Goal: Feedback & Contribution: Leave review/rating

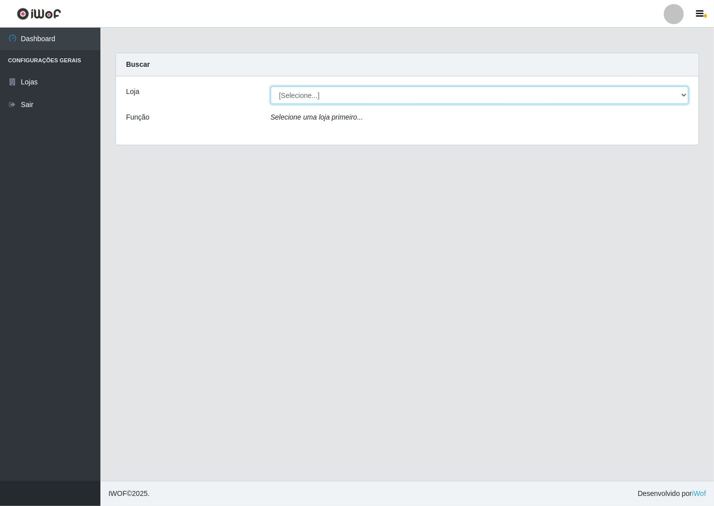
click at [681, 96] on select "[Selecione...] Minimercado Filezão" at bounding box center [480, 95] width 419 height 18
select select "204"
click at [271, 86] on select "[Selecione...] Minimercado Filezão" at bounding box center [480, 95] width 419 height 18
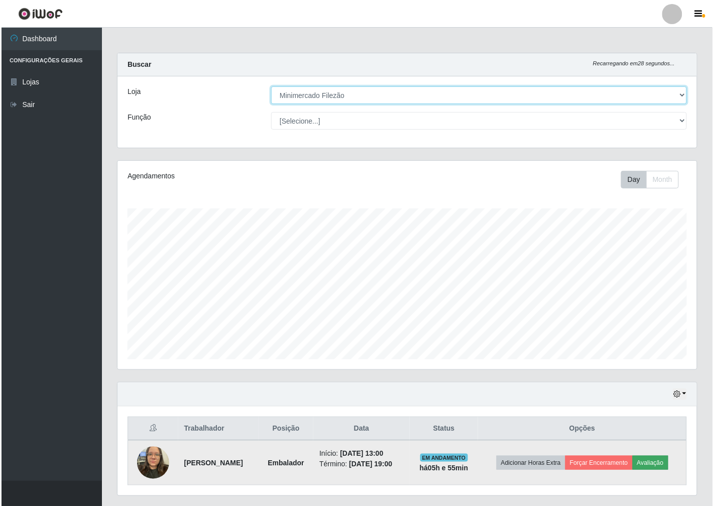
scroll to position [208, 580]
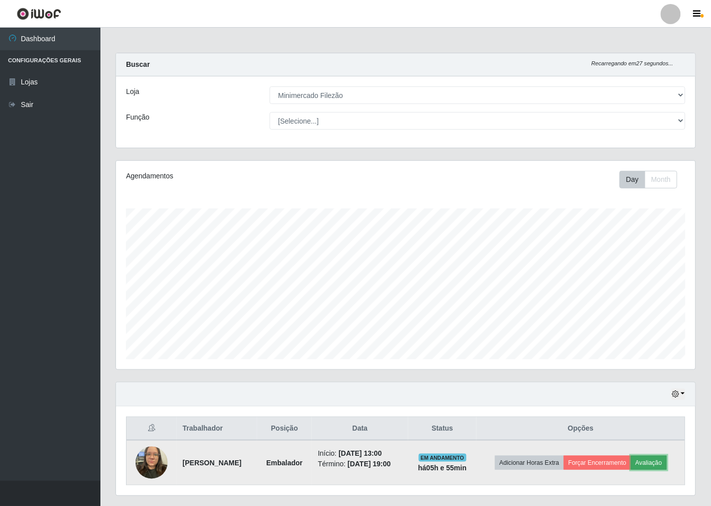
click at [663, 464] on button "Avaliação" at bounding box center [650, 463] width 36 height 14
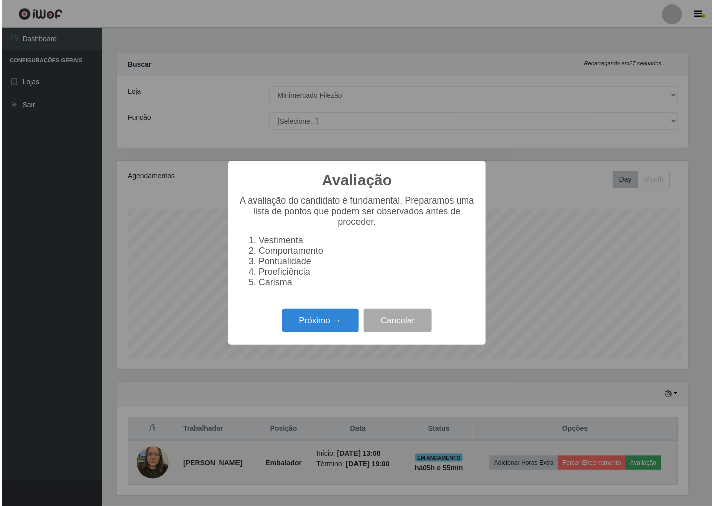
scroll to position [208, 574]
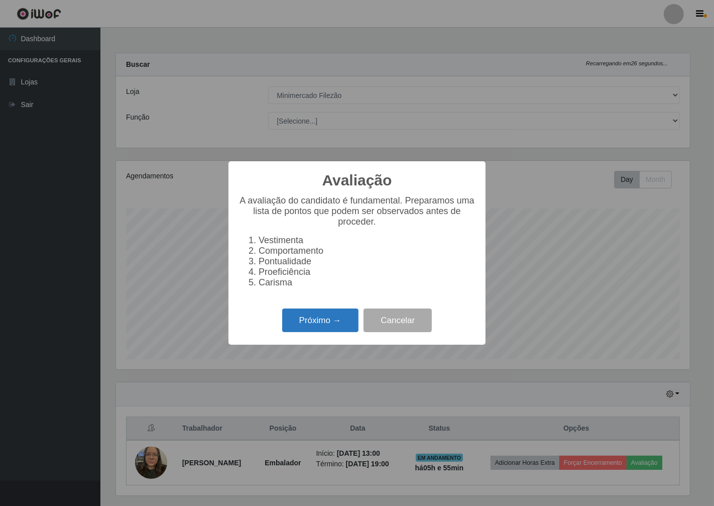
click at [296, 329] on button "Próximo →" at bounding box center [320, 321] width 76 height 24
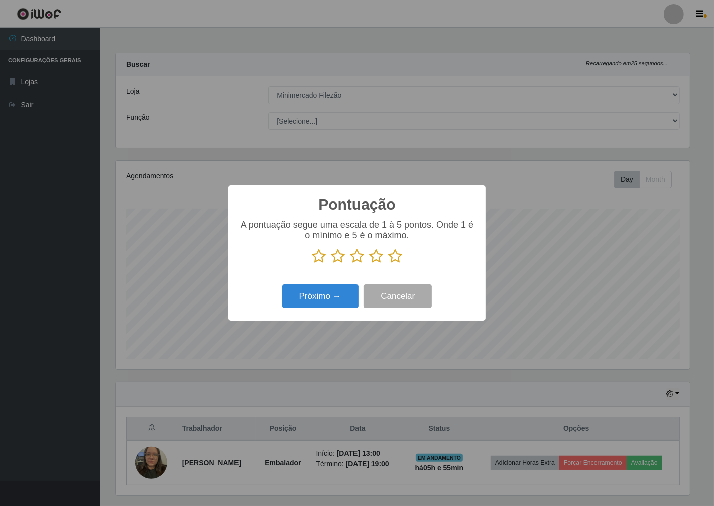
scroll to position [502242, 501876]
click at [399, 257] on icon at bounding box center [395, 256] width 14 height 15
click at [388, 264] on input "radio" at bounding box center [388, 264] width 0 height 0
click at [350, 296] on button "Próximo →" at bounding box center [320, 296] width 76 height 24
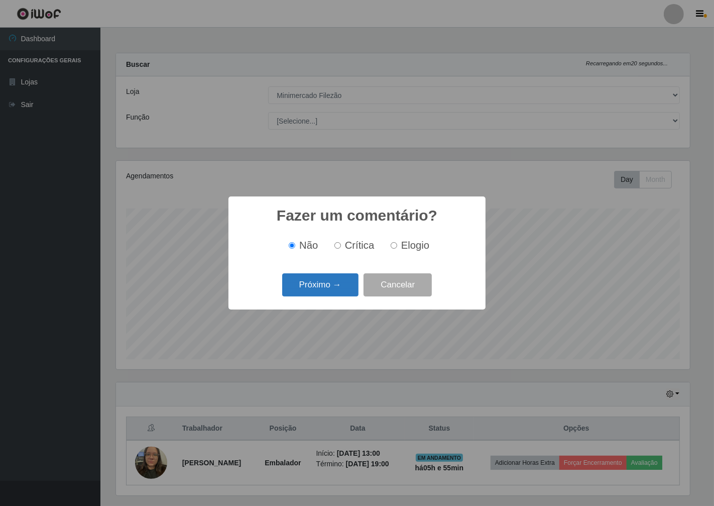
click at [348, 291] on button "Próximo →" at bounding box center [320, 285] width 76 height 24
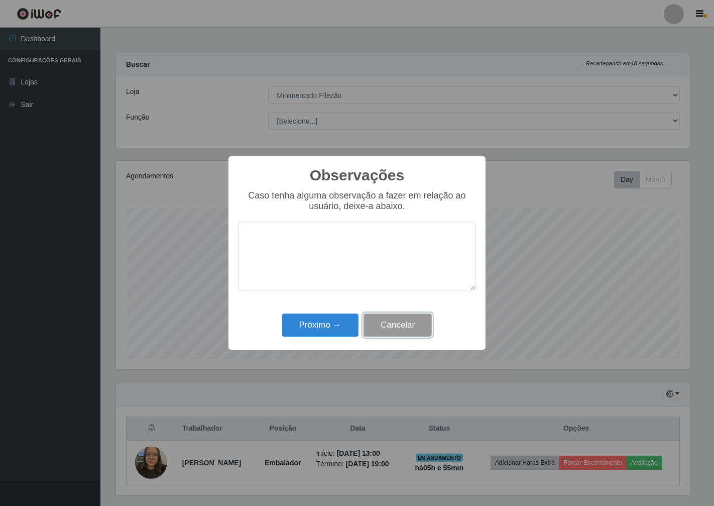
click at [389, 323] on button "Cancelar" at bounding box center [398, 326] width 68 height 24
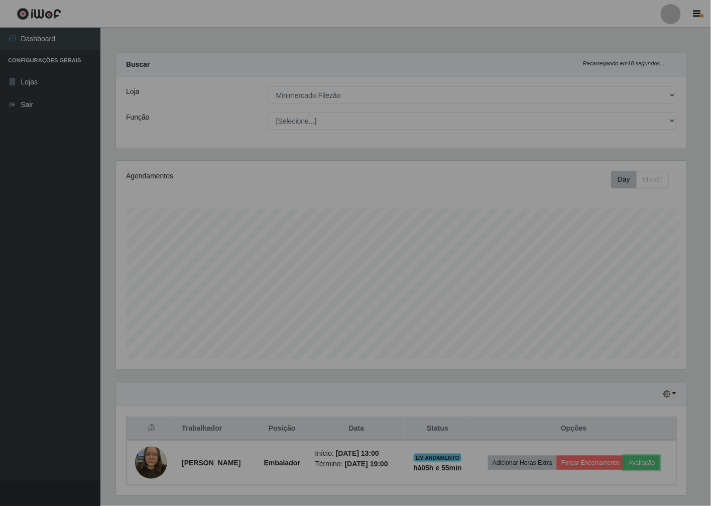
scroll to position [208, 580]
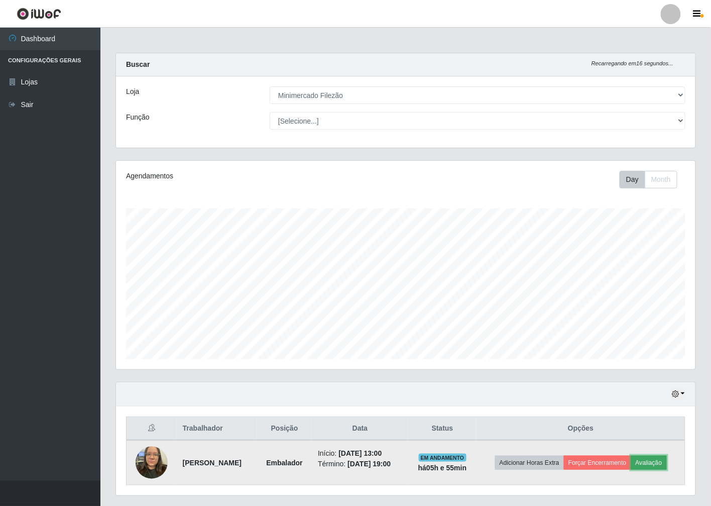
click at [646, 464] on button "Avaliação" at bounding box center [650, 463] width 36 height 14
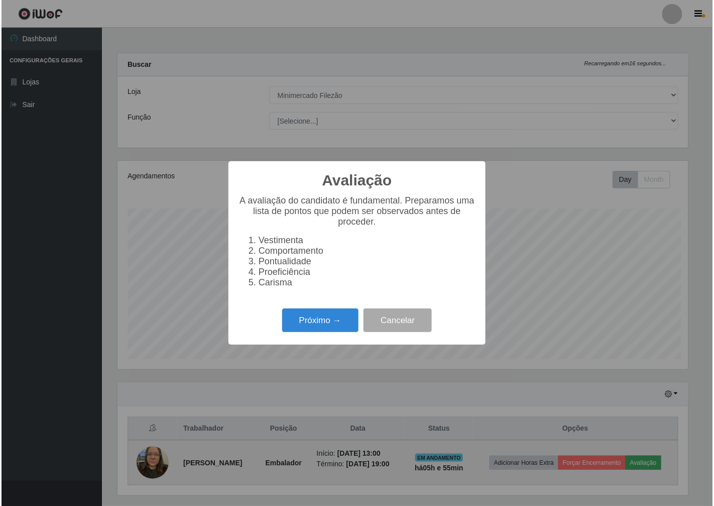
scroll to position [208, 574]
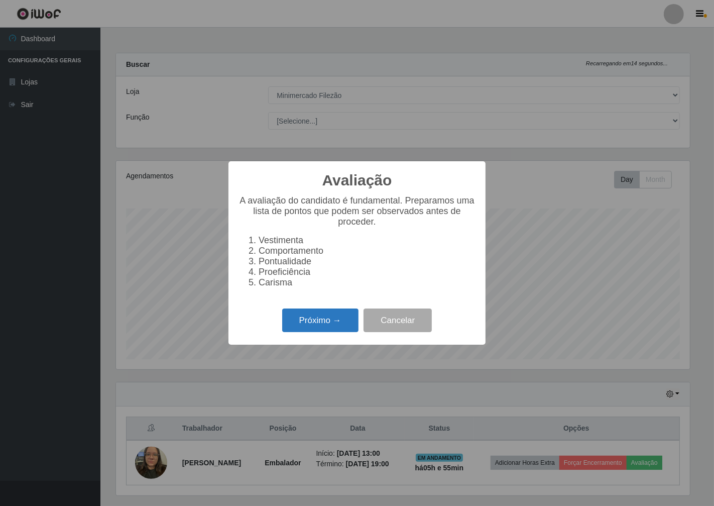
click at [295, 316] on button "Próximo →" at bounding box center [320, 321] width 76 height 24
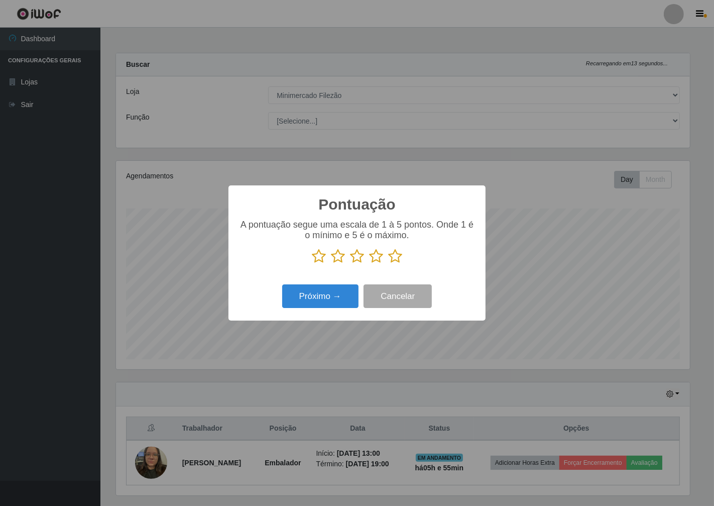
click at [392, 259] on icon at bounding box center [395, 256] width 14 height 15
click at [388, 264] on input "radio" at bounding box center [388, 264] width 0 height 0
click at [349, 300] on button "Próximo →" at bounding box center [320, 296] width 76 height 24
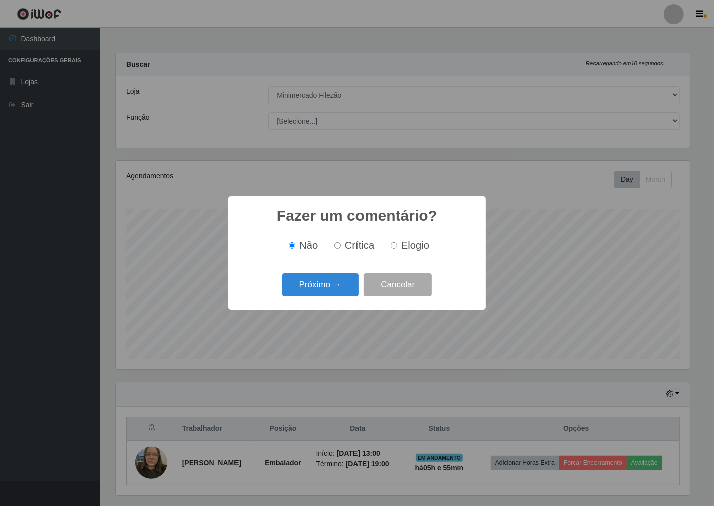
click at [409, 253] on div "Não Crítica Elogio" at bounding box center [357, 246] width 237 height 30
click at [399, 246] on label "Elogio" at bounding box center [408, 246] width 43 height 12
click at [397, 246] on input "Elogio" at bounding box center [394, 245] width 7 height 7
radio input "true"
click at [315, 283] on button "Próximo →" at bounding box center [320, 285] width 76 height 24
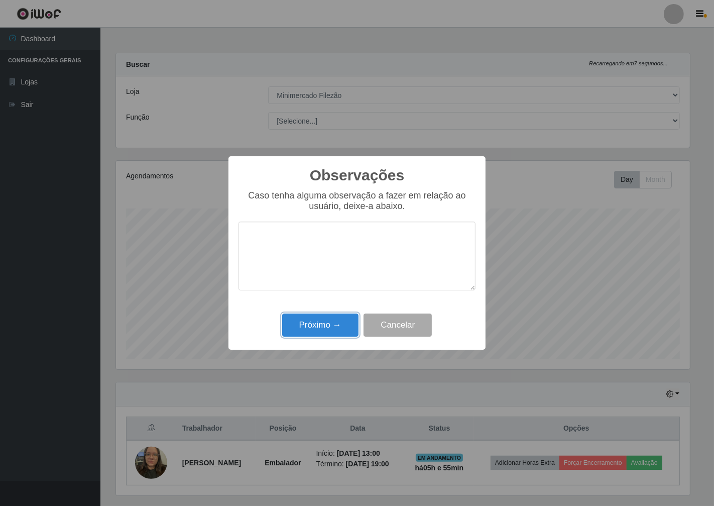
click at [319, 325] on button "Próximo →" at bounding box center [320, 326] width 76 height 24
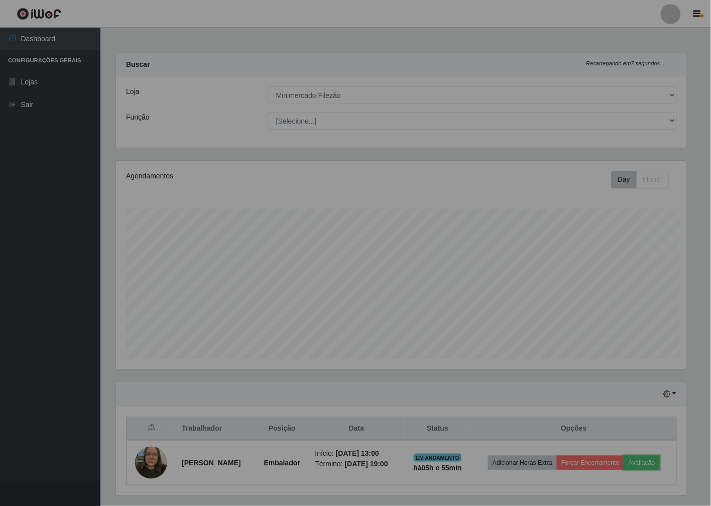
scroll to position [208, 580]
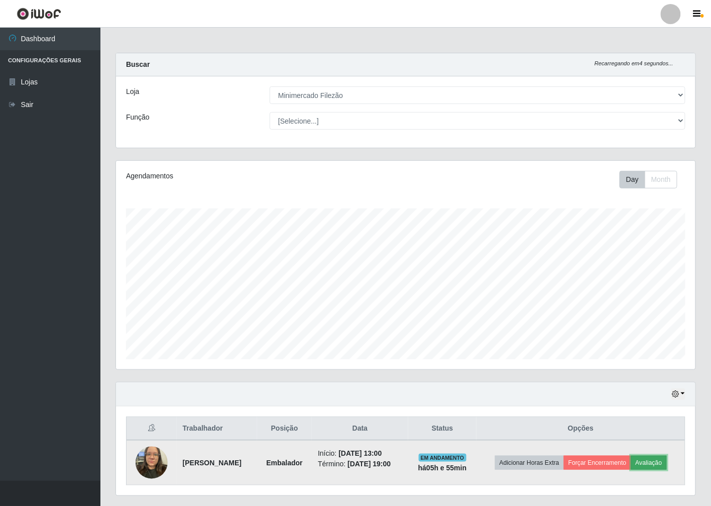
click at [661, 461] on button "Avaliação" at bounding box center [650, 463] width 36 height 14
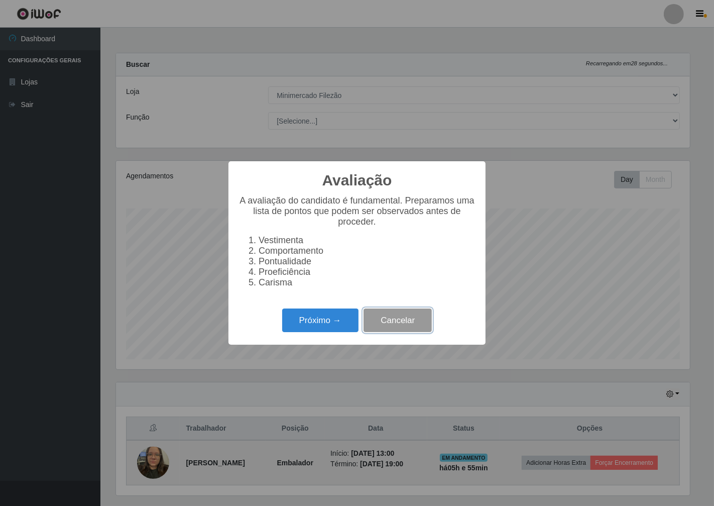
click at [411, 332] on button "Cancelar" at bounding box center [398, 321] width 68 height 24
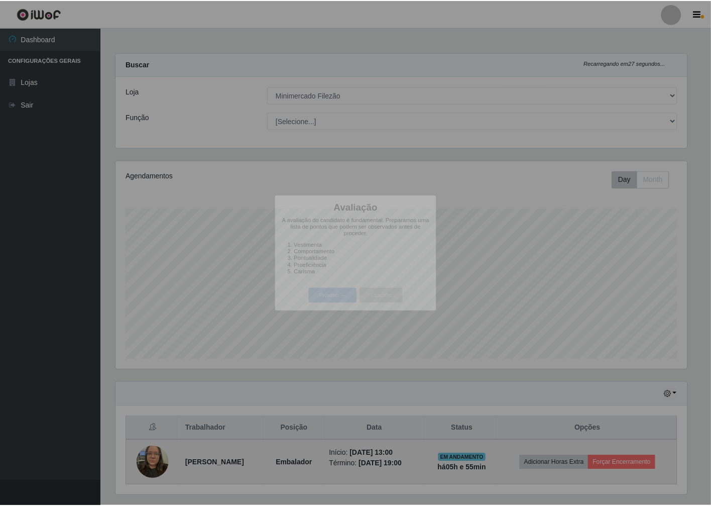
scroll to position [208, 580]
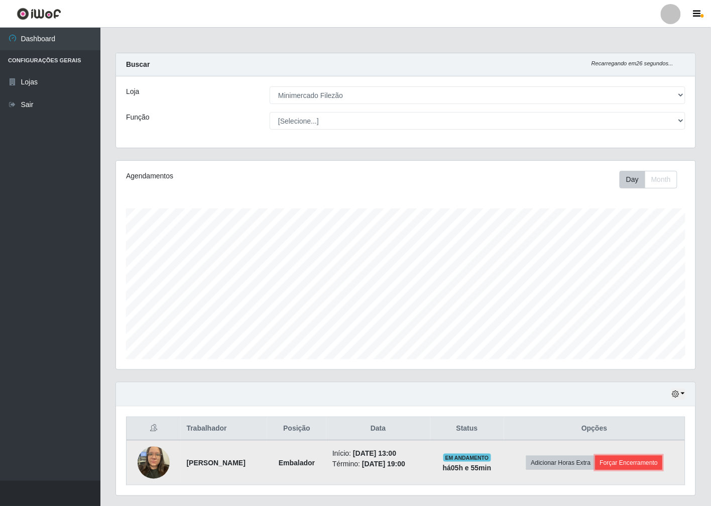
click at [627, 460] on button "Forçar Encerramento" at bounding box center [629, 463] width 67 height 14
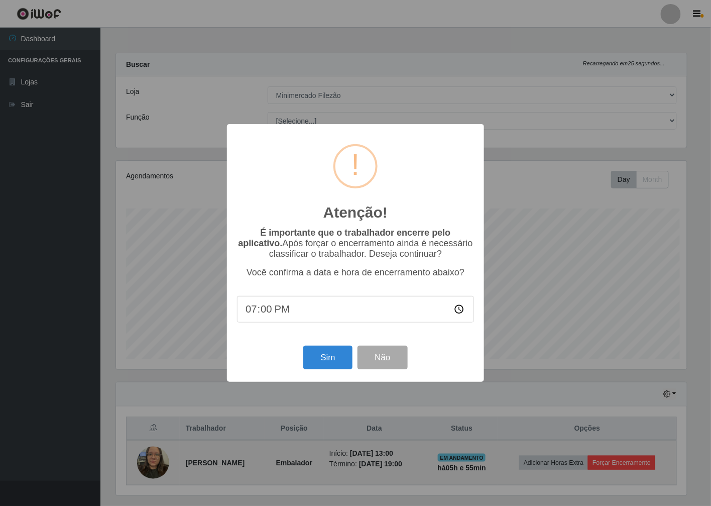
scroll to position [208, 574]
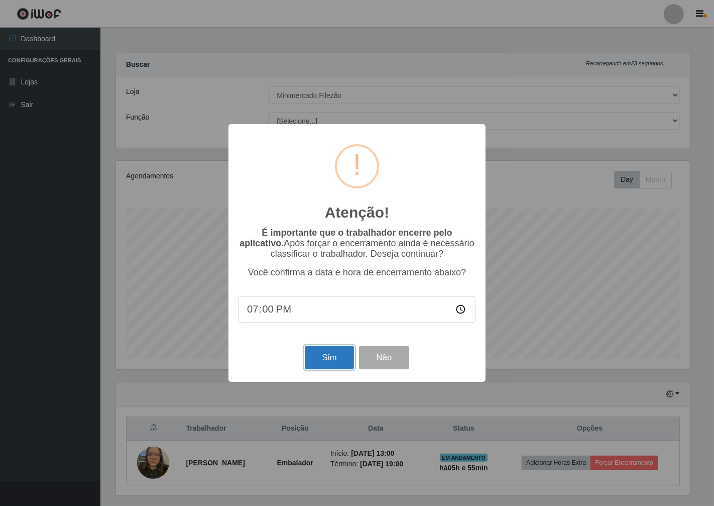
click at [322, 353] on button "Sim" at bounding box center [329, 358] width 49 height 24
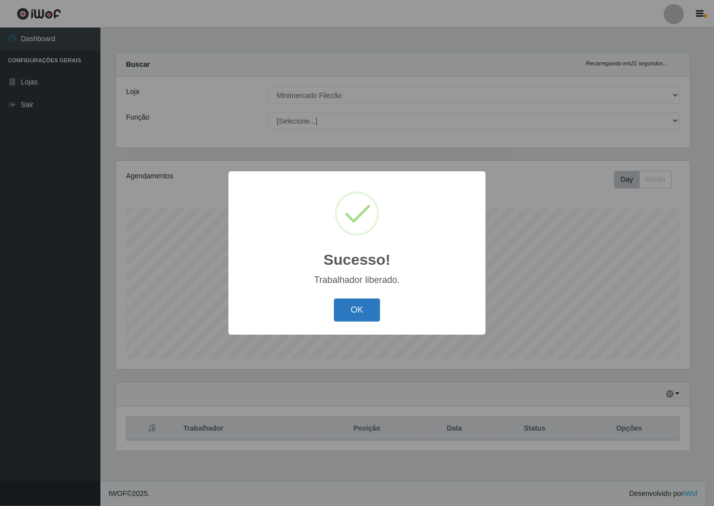
click at [379, 307] on button "OK" at bounding box center [357, 310] width 47 height 24
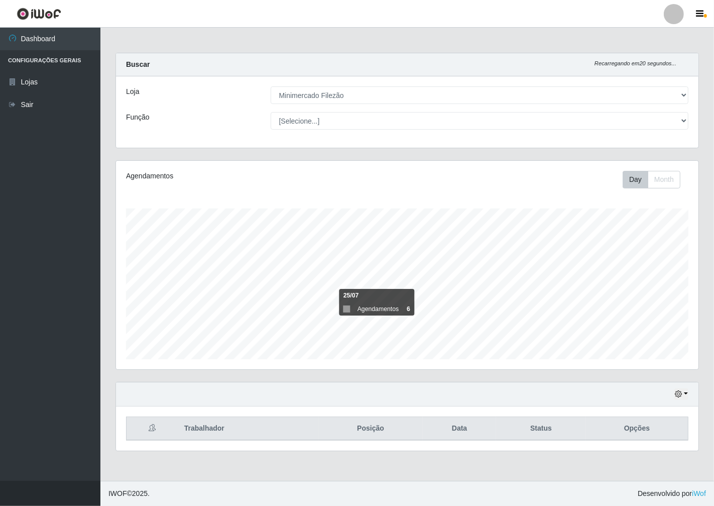
scroll to position [208, 583]
